Goal: Task Accomplishment & Management: Manage account settings

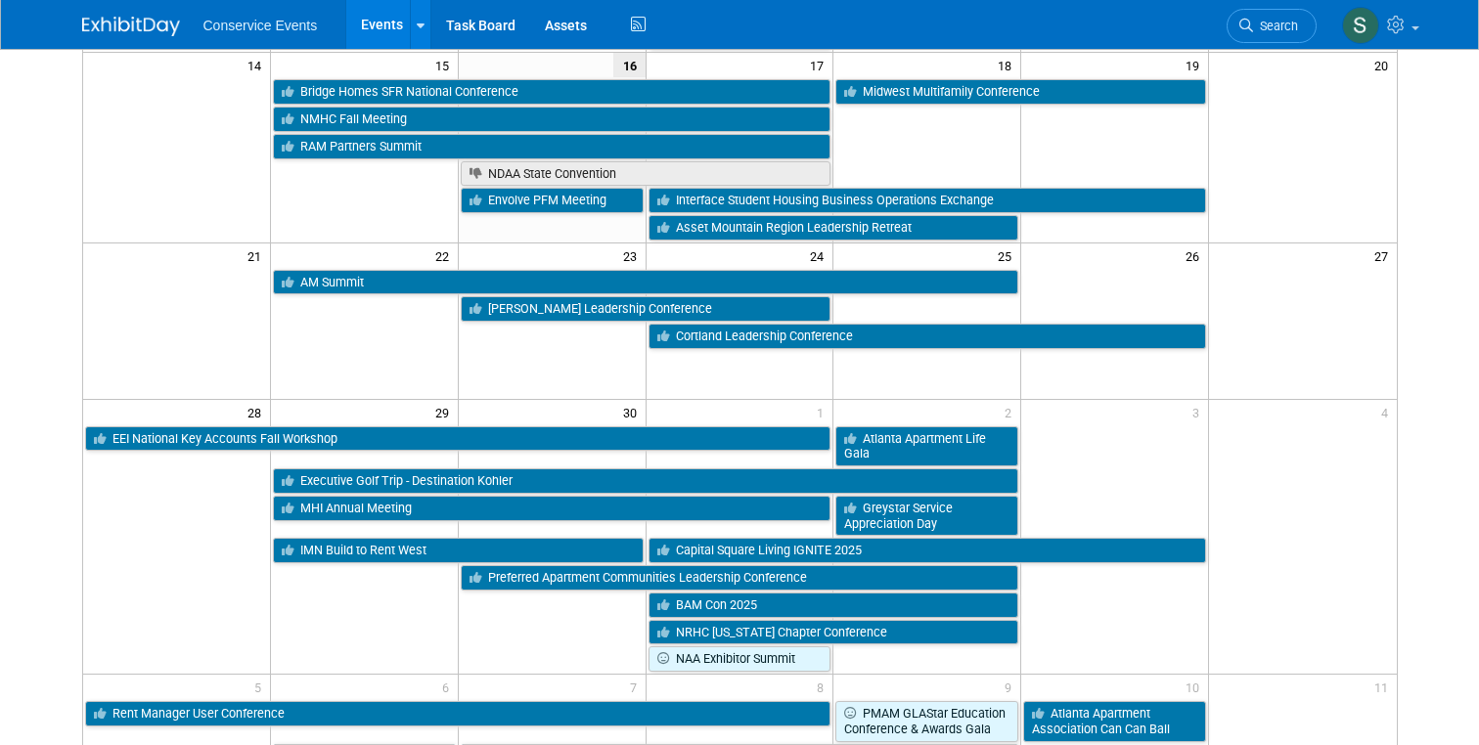
scroll to position [548, 0]
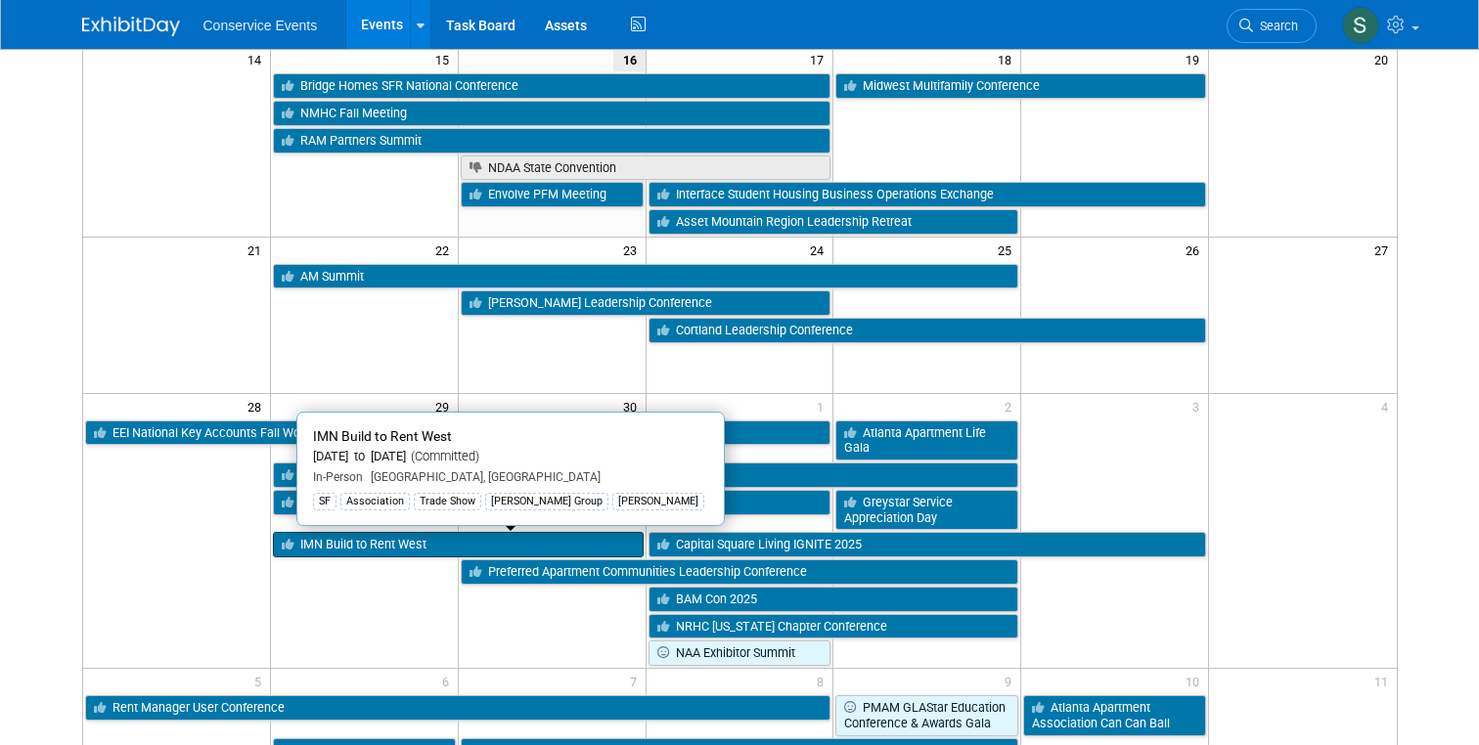
click at [335, 541] on link "IMN Build to Rent West" at bounding box center [458, 544] width 371 height 25
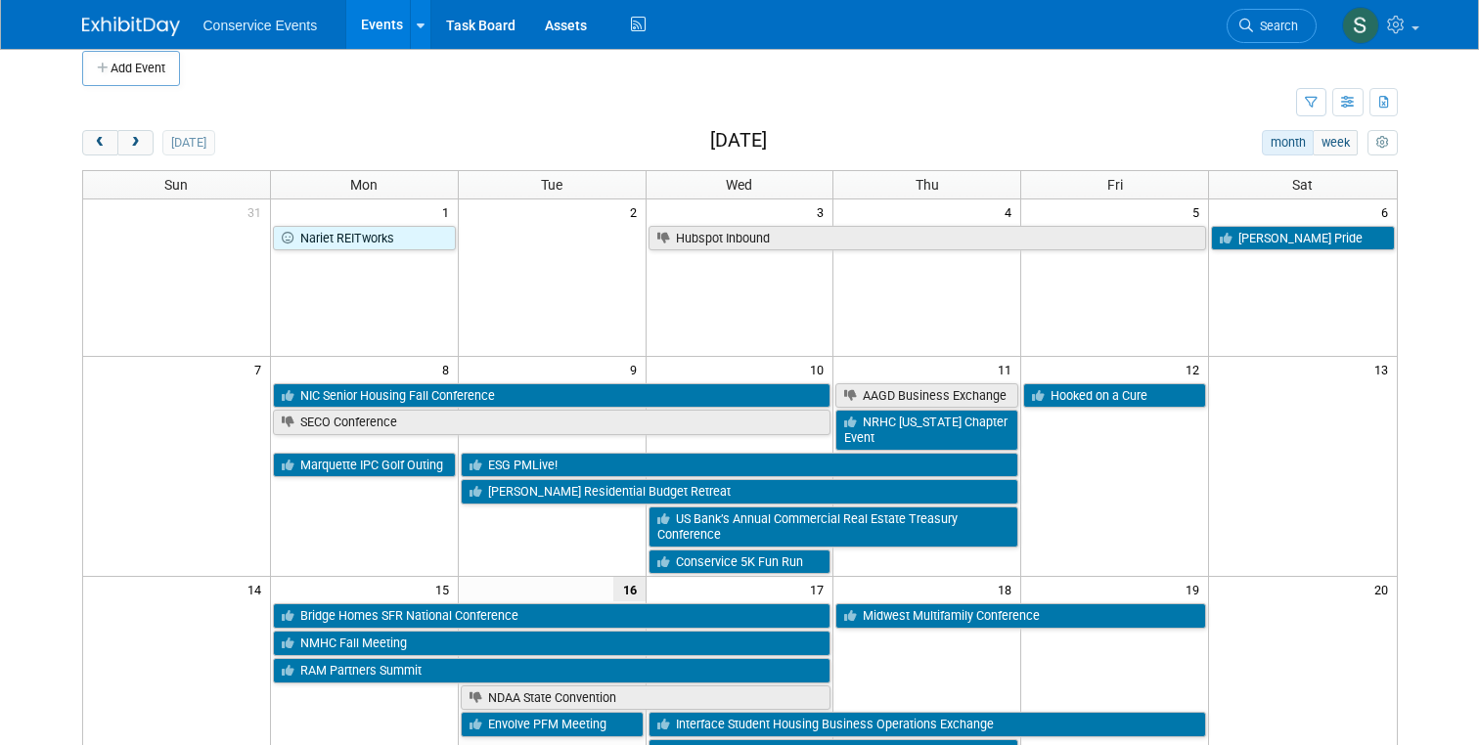
scroll to position [0, 0]
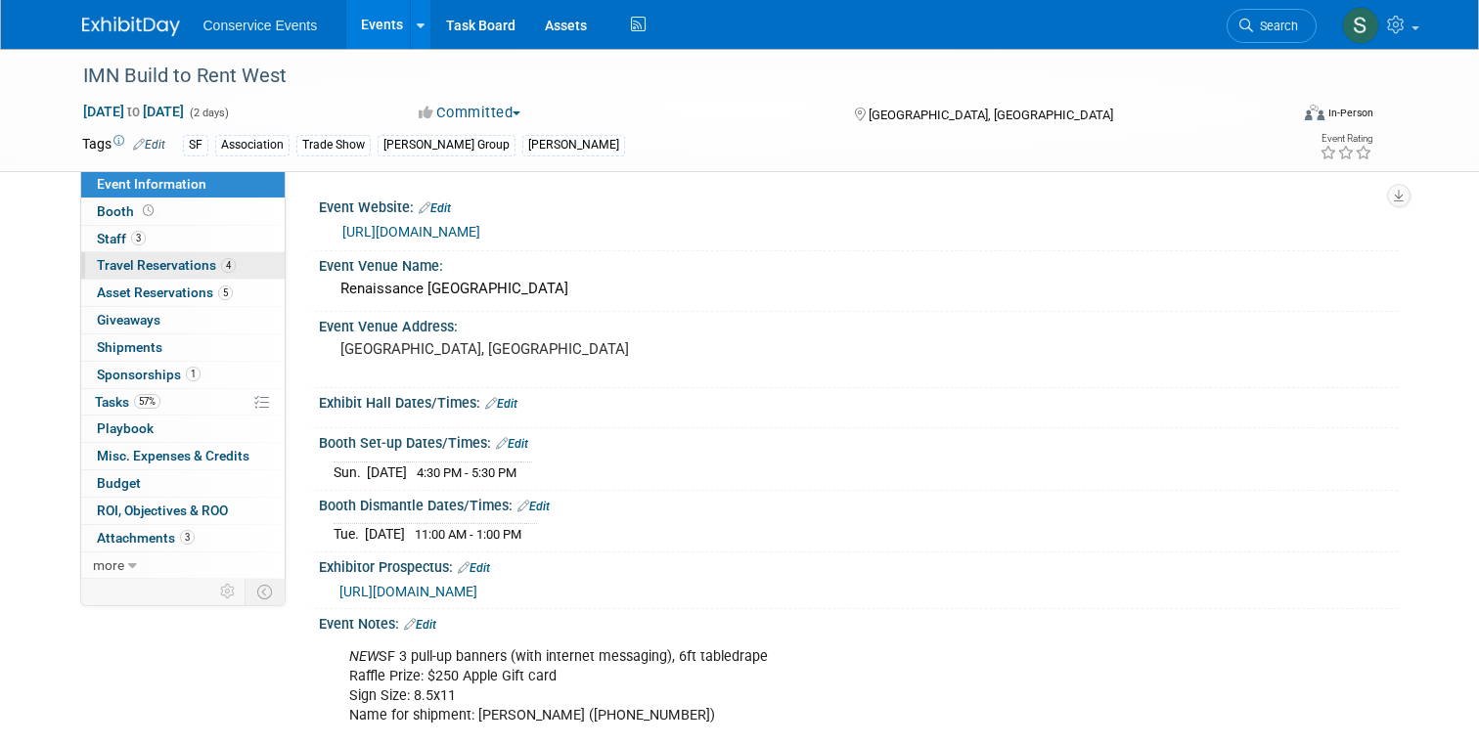
click at [139, 269] on span "Travel Reservations 4" at bounding box center [166, 265] width 139 height 16
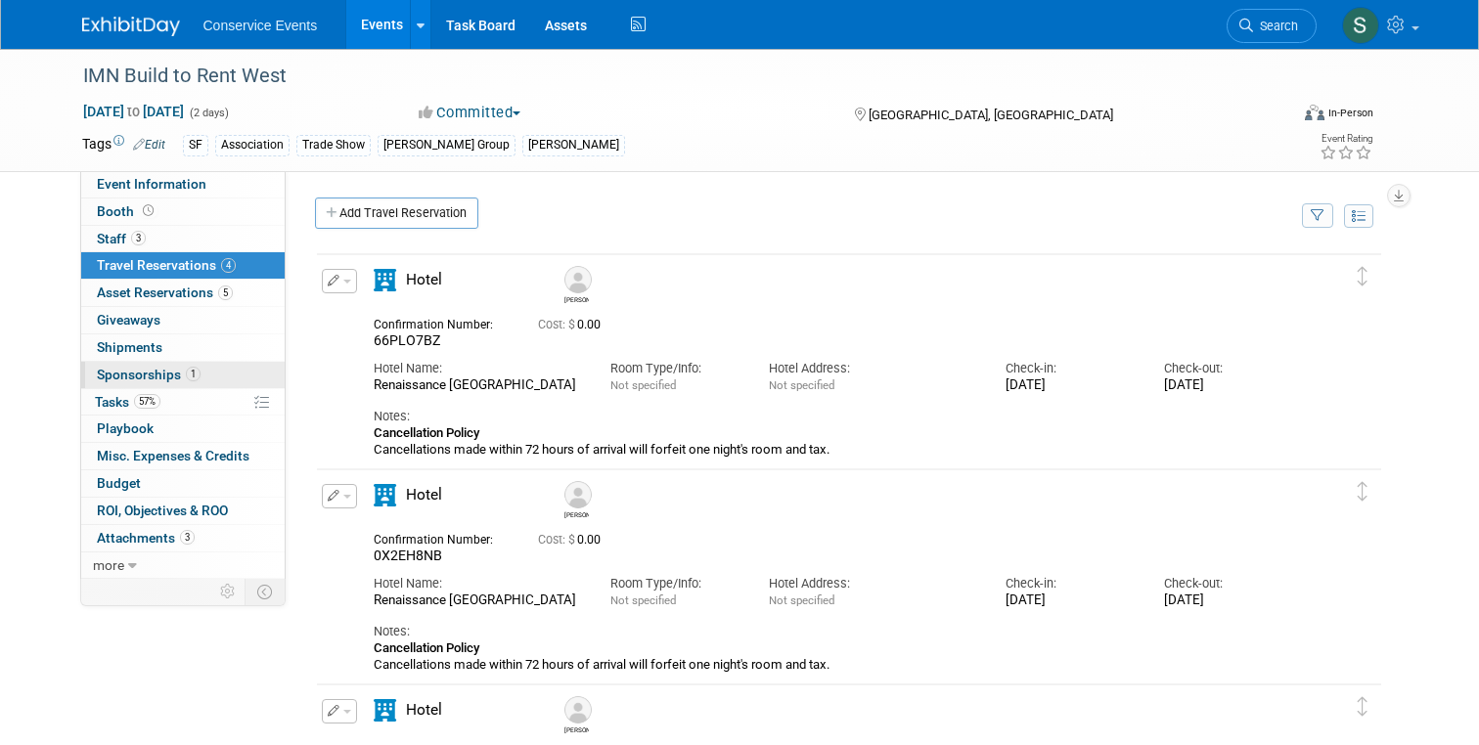
click at [120, 375] on span "Sponsorships 1" at bounding box center [149, 375] width 104 height 16
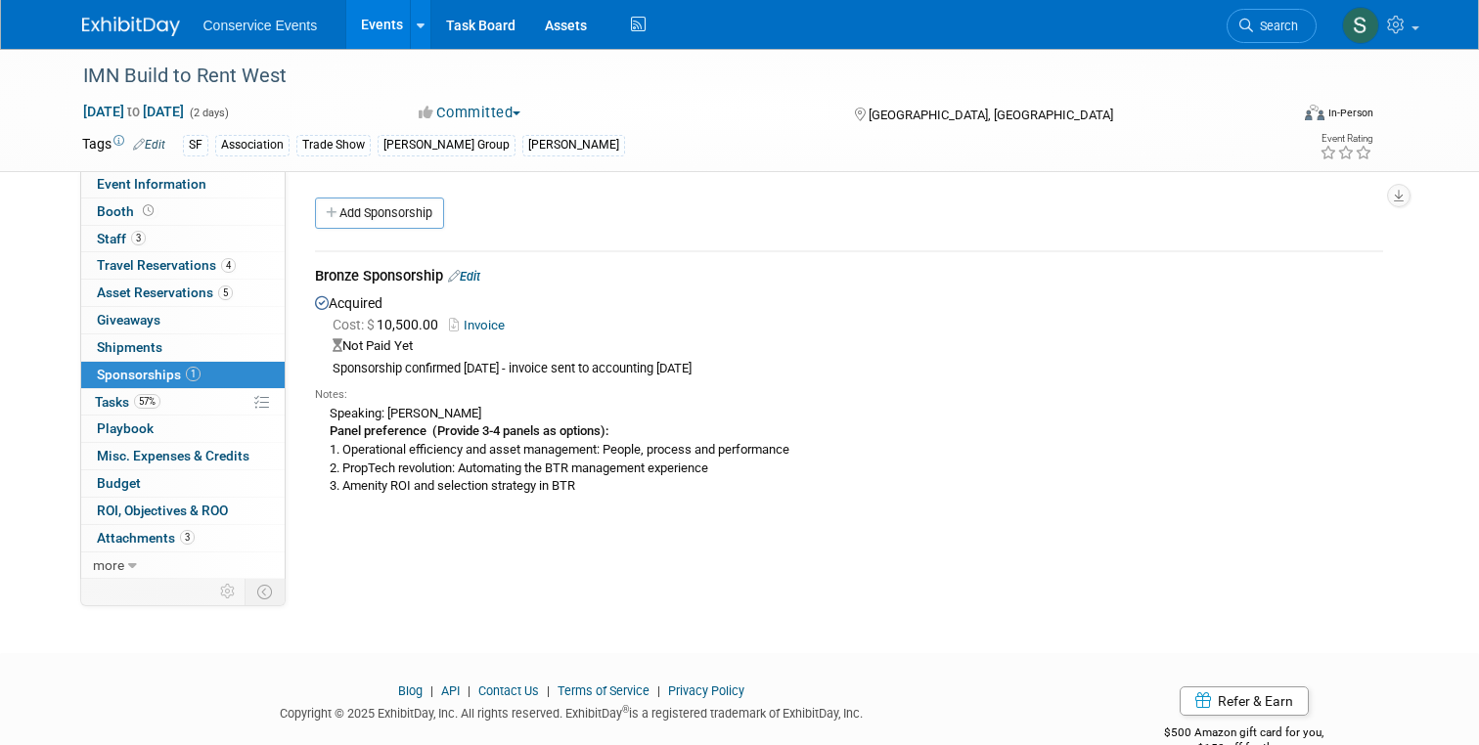
click at [116, 400] on body "Conservice Events Events Add Event Bulk Upload Events Shareable Event Boards Re…" at bounding box center [739, 372] width 1479 height 745
click at [116, 400] on span "Tasks 57%" at bounding box center [128, 402] width 66 height 16
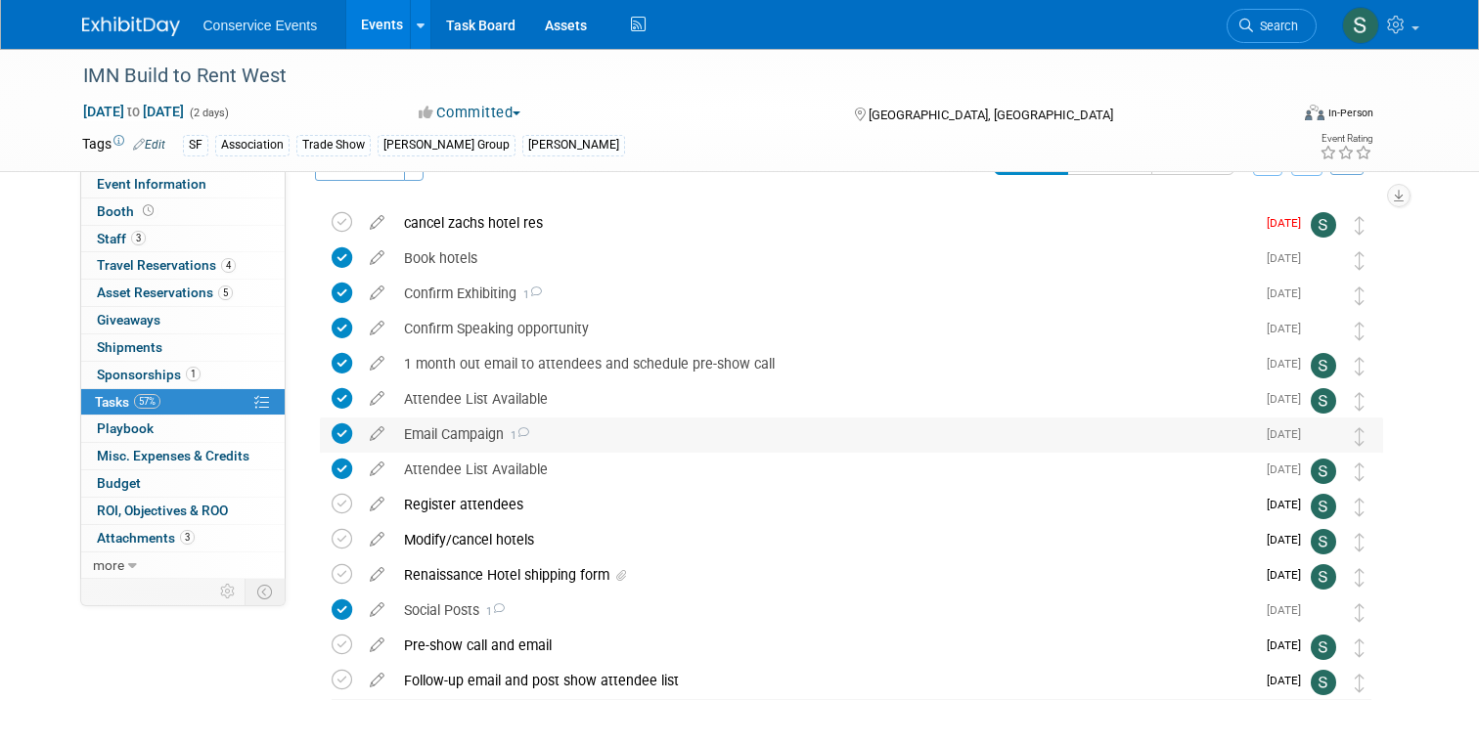
scroll to position [54, 0]
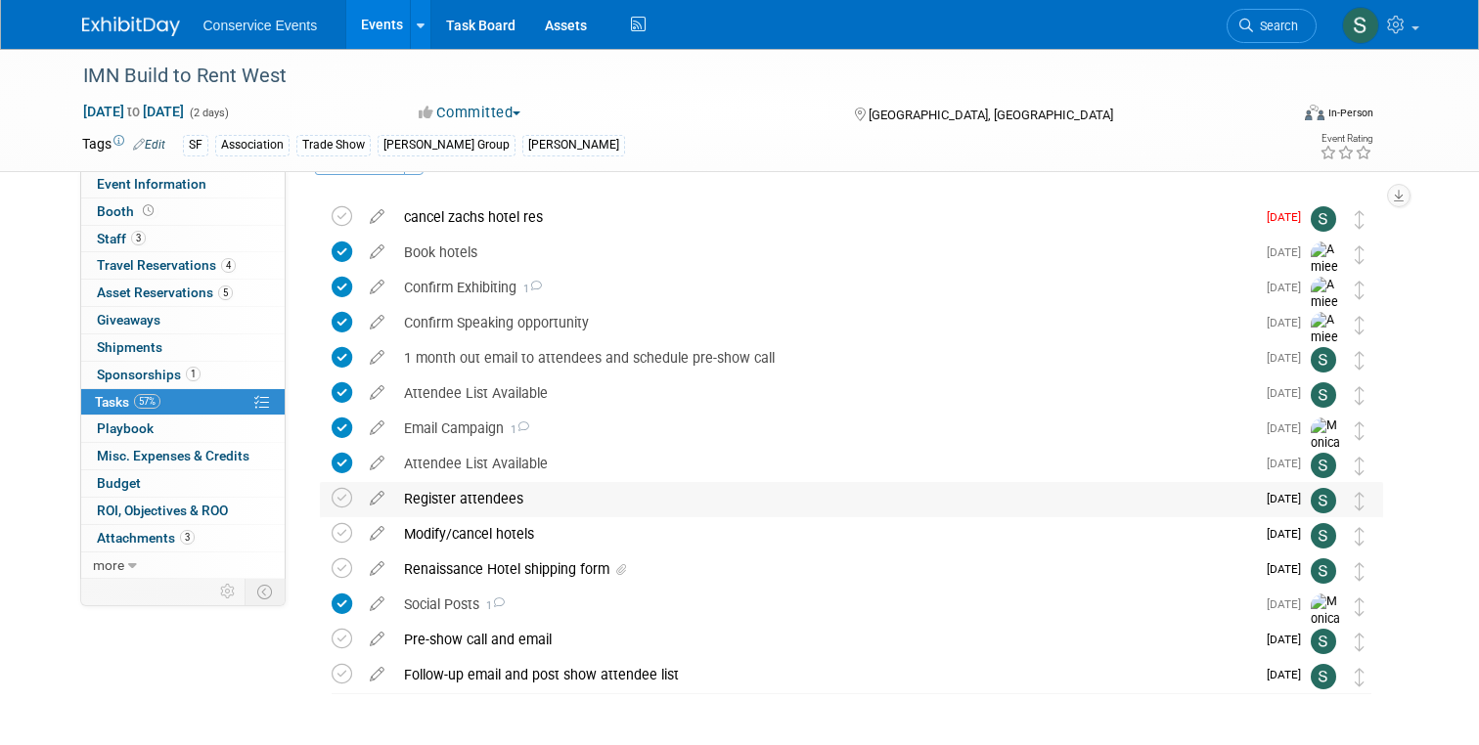
click at [434, 500] on div "Register attendees" at bounding box center [824, 498] width 861 height 33
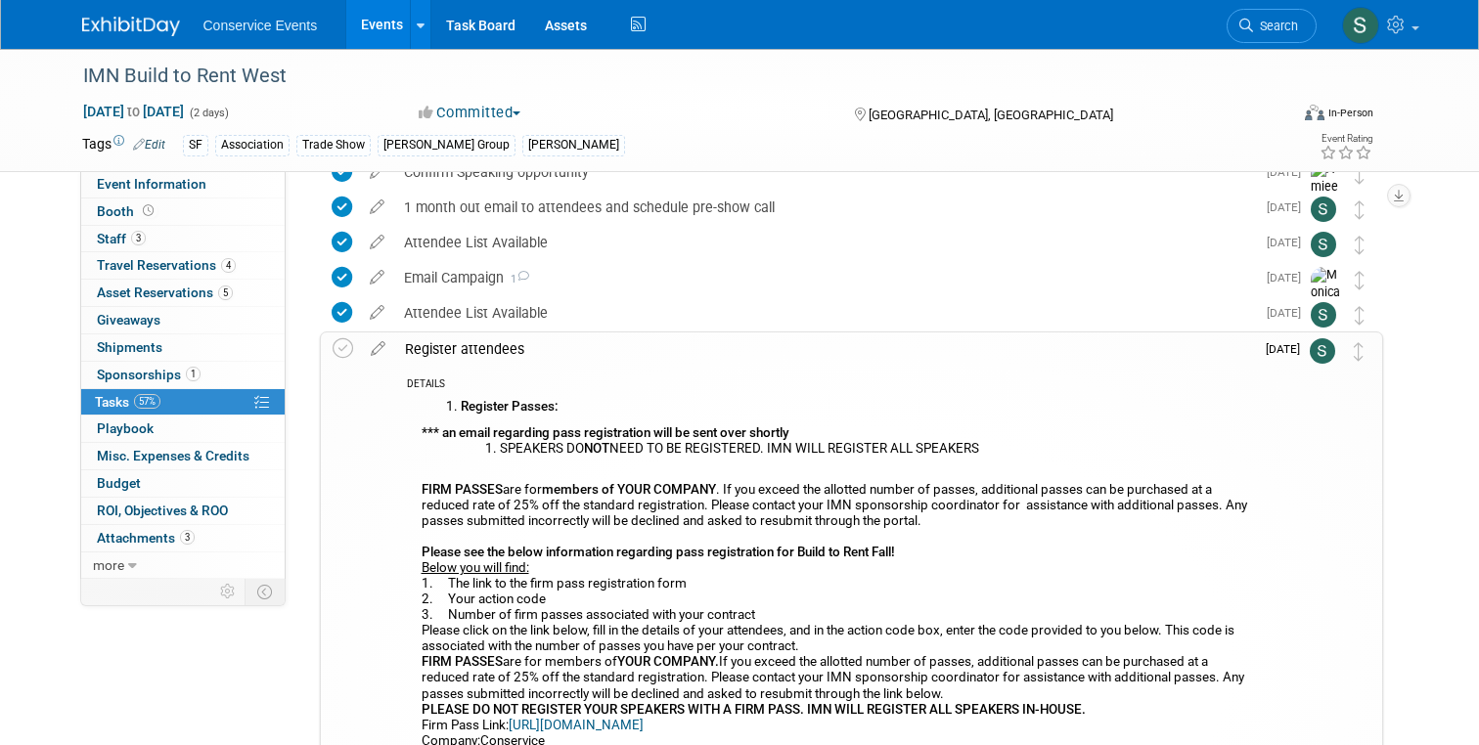
click at [469, 347] on div "Register attendees" at bounding box center [824, 349] width 859 height 33
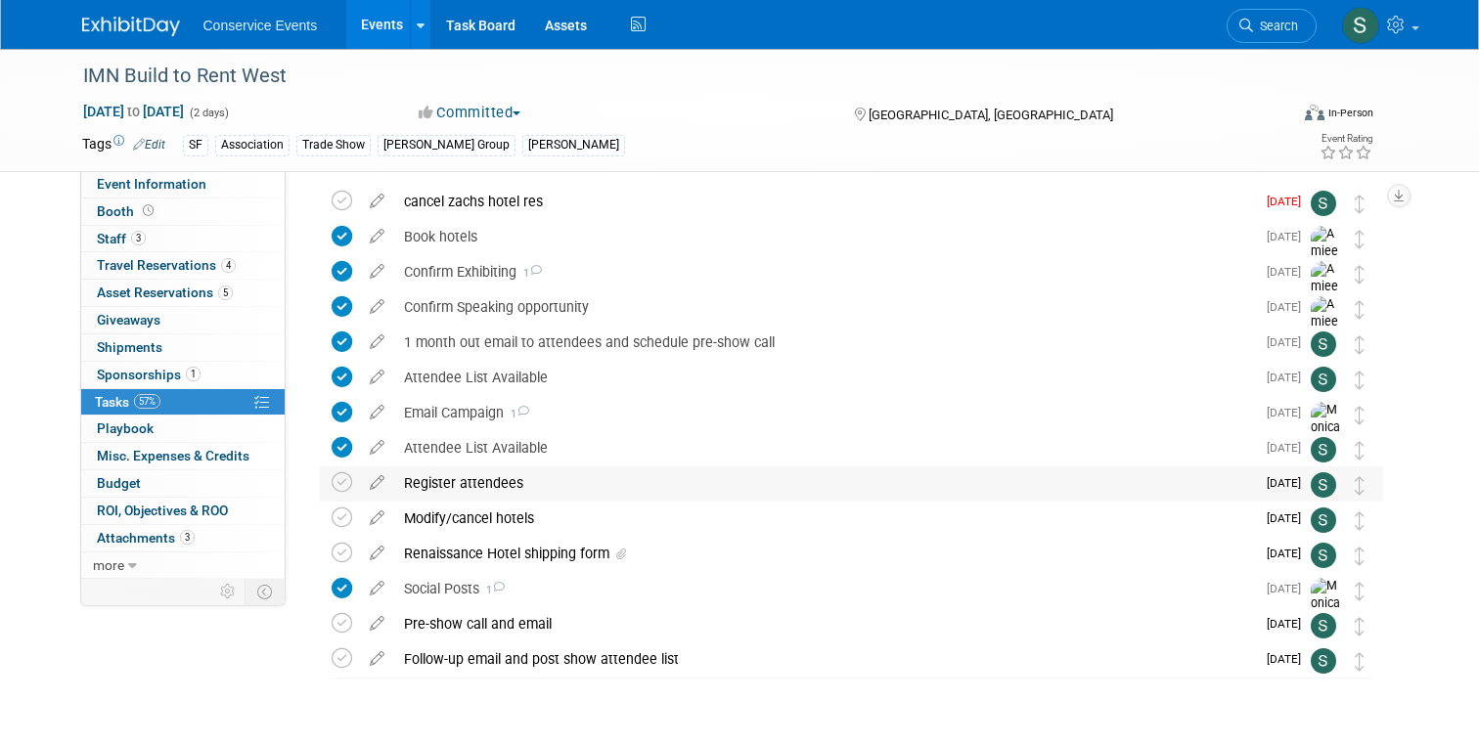
scroll to position [68, 0]
click at [530, 556] on div "Renaissance Hotel shipping form" at bounding box center [824, 554] width 861 height 33
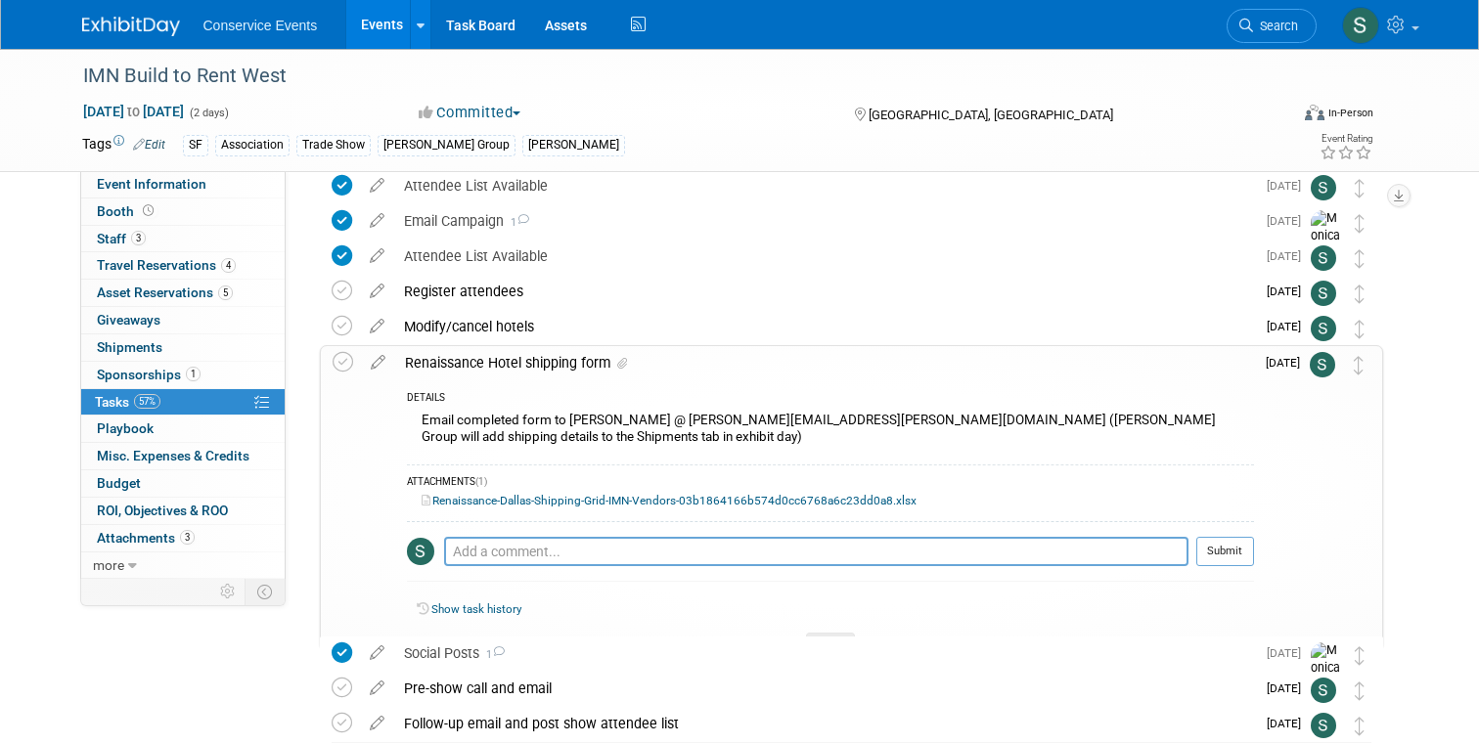
click at [501, 355] on div "Renaissance Hotel shipping form" at bounding box center [824, 362] width 859 height 33
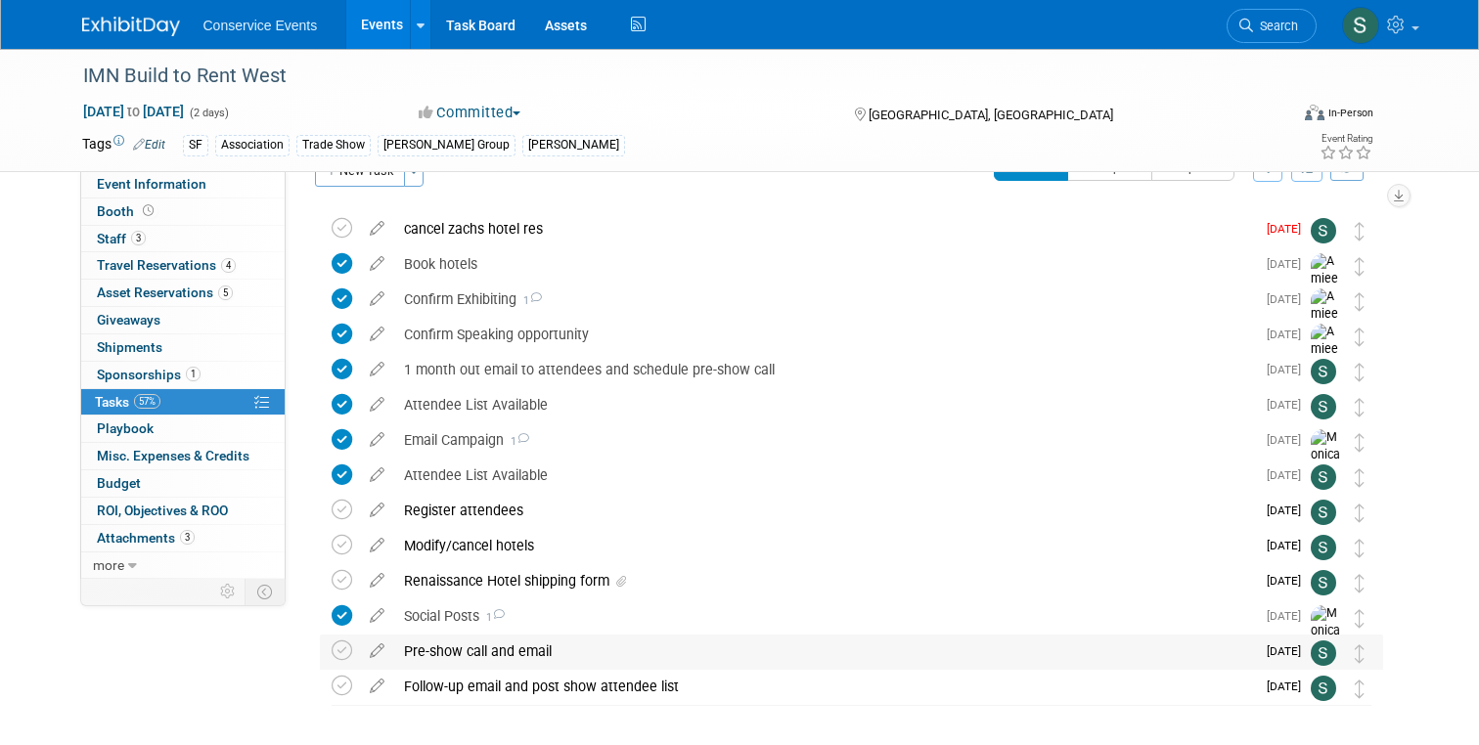
scroll to position [39, 0]
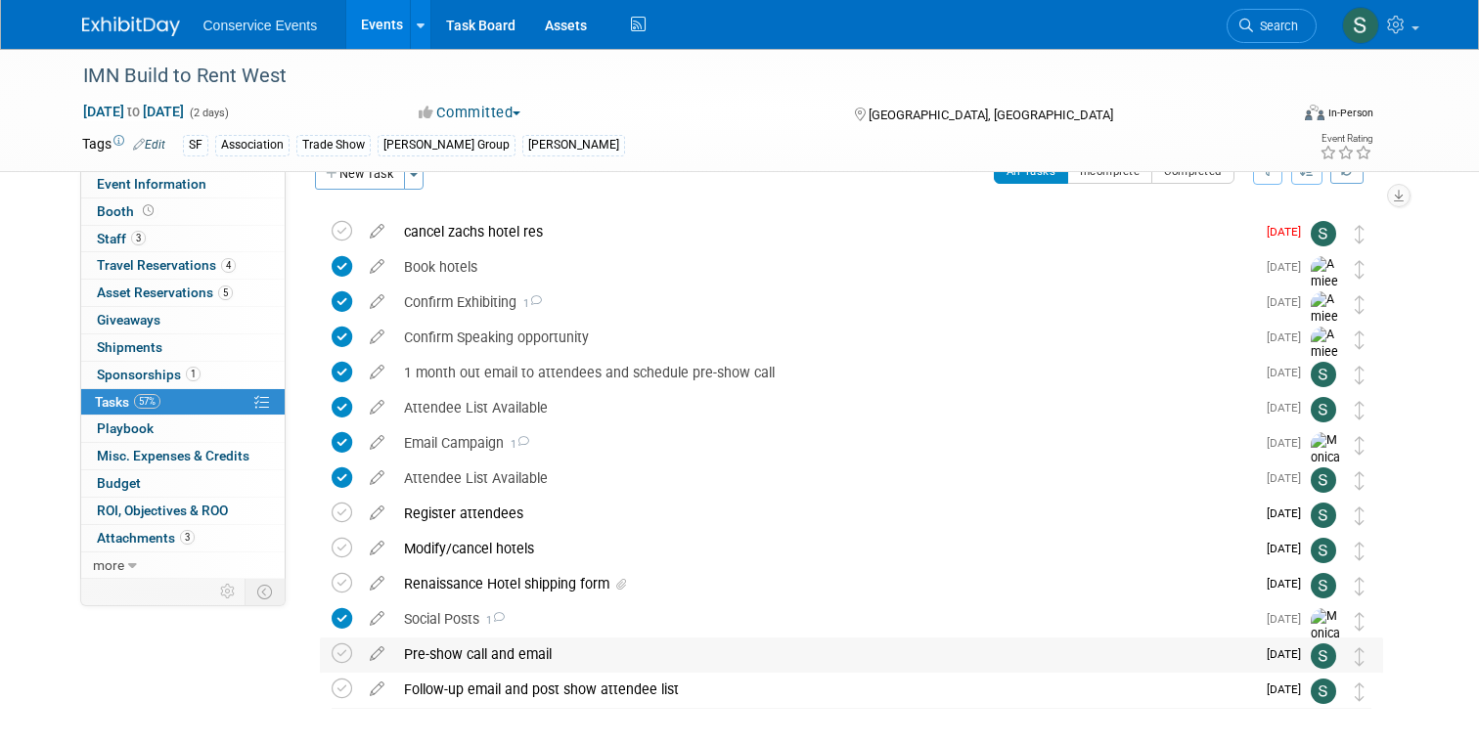
click at [487, 658] on div "Pre-show call and email" at bounding box center [824, 654] width 861 height 33
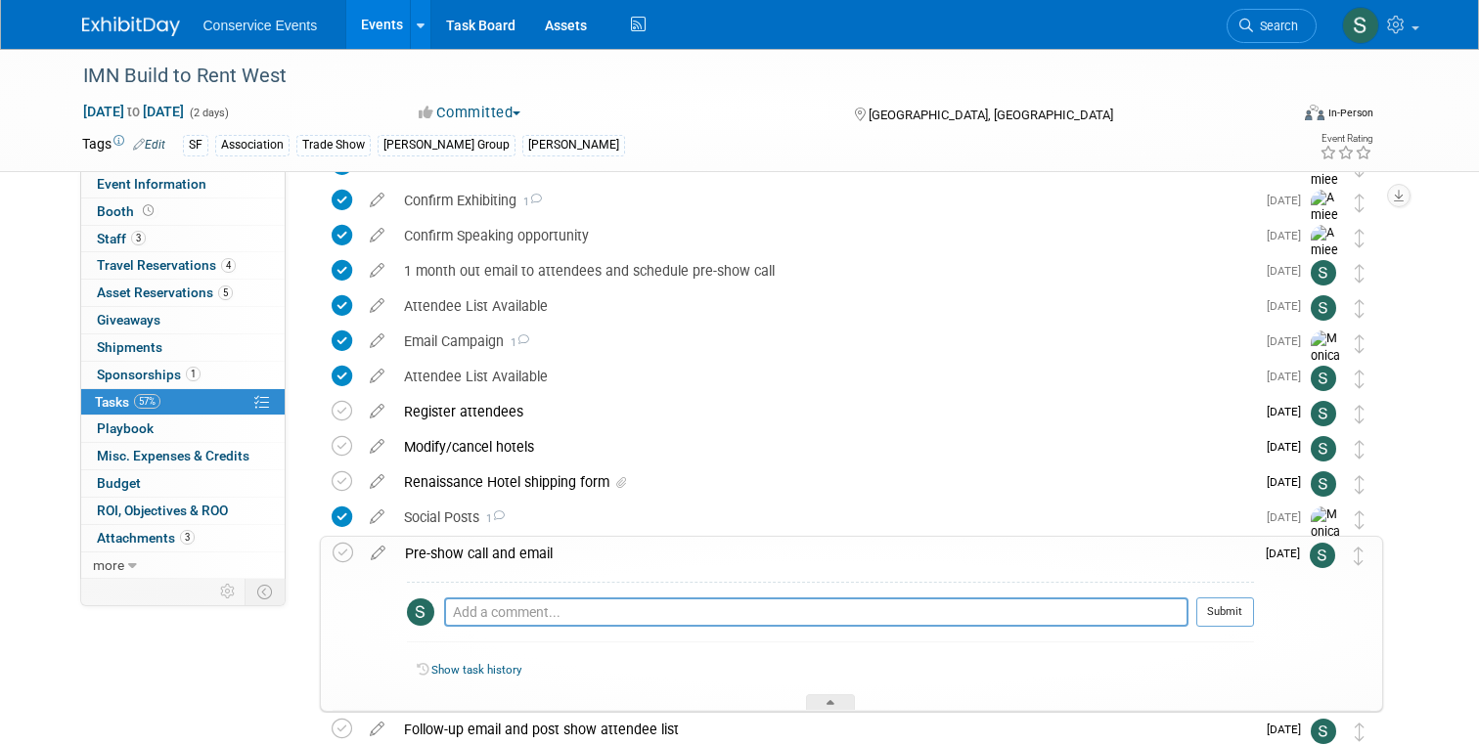
click at [490, 549] on div "Pre-show call and email" at bounding box center [824, 553] width 859 height 33
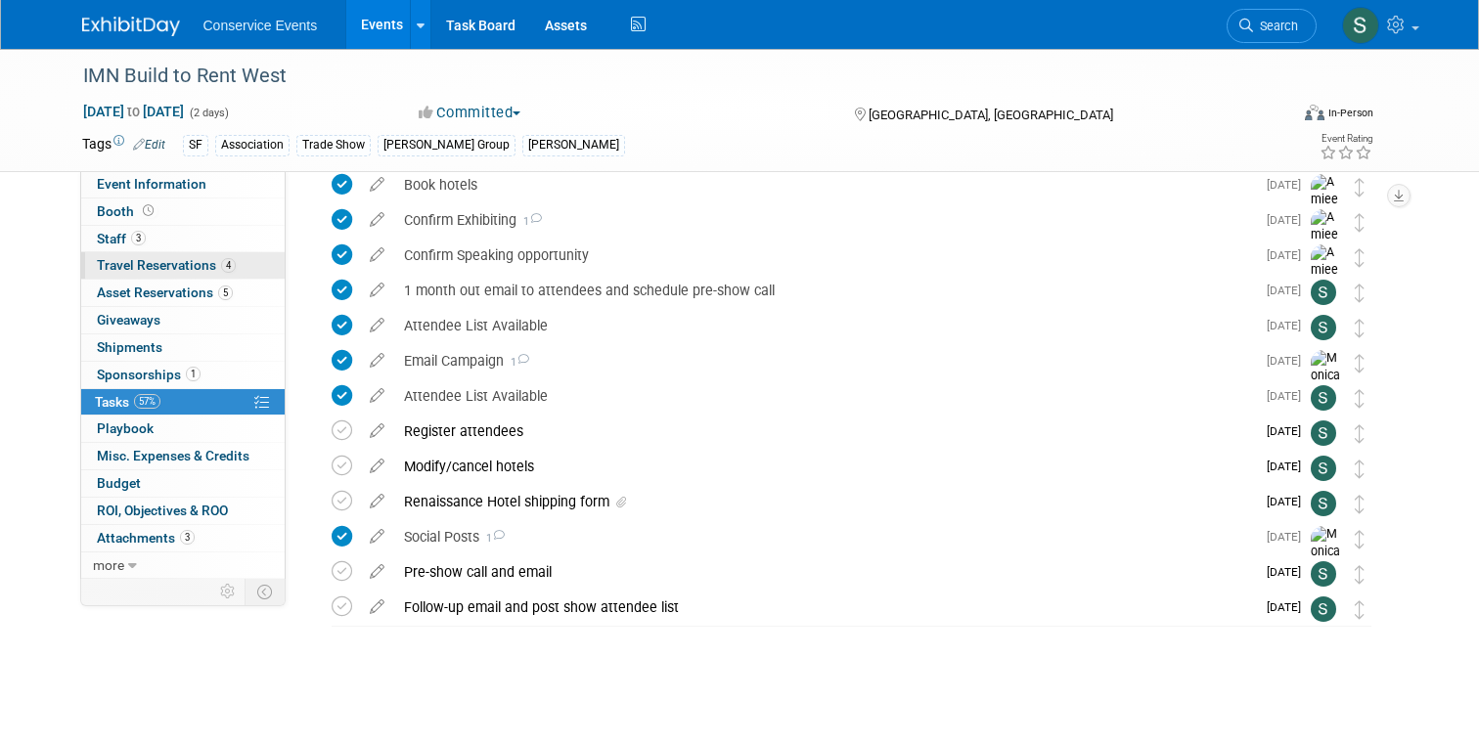
scroll to position [0, 0]
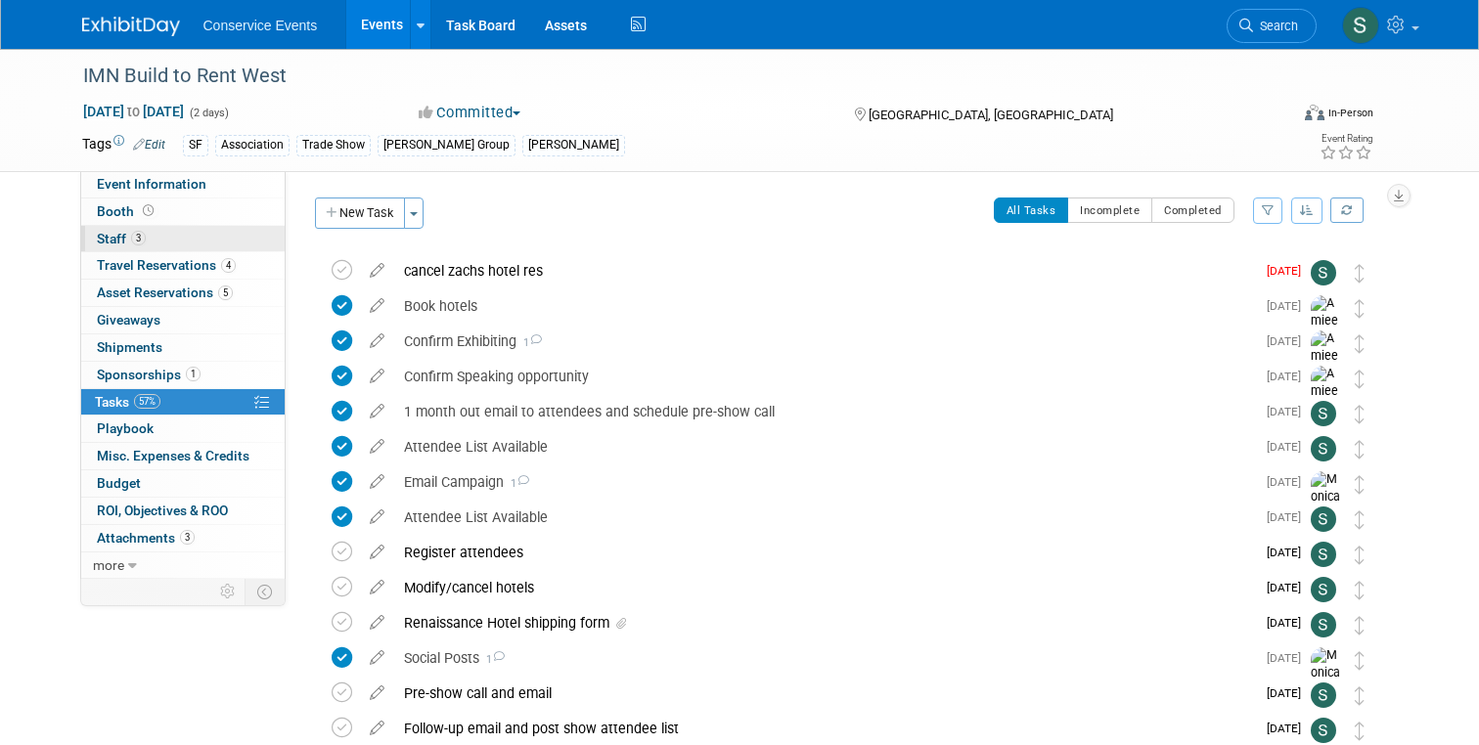
click at [117, 237] on span "Staff 3" at bounding box center [121, 239] width 49 height 16
